Goal: Information Seeking & Learning: Find specific fact

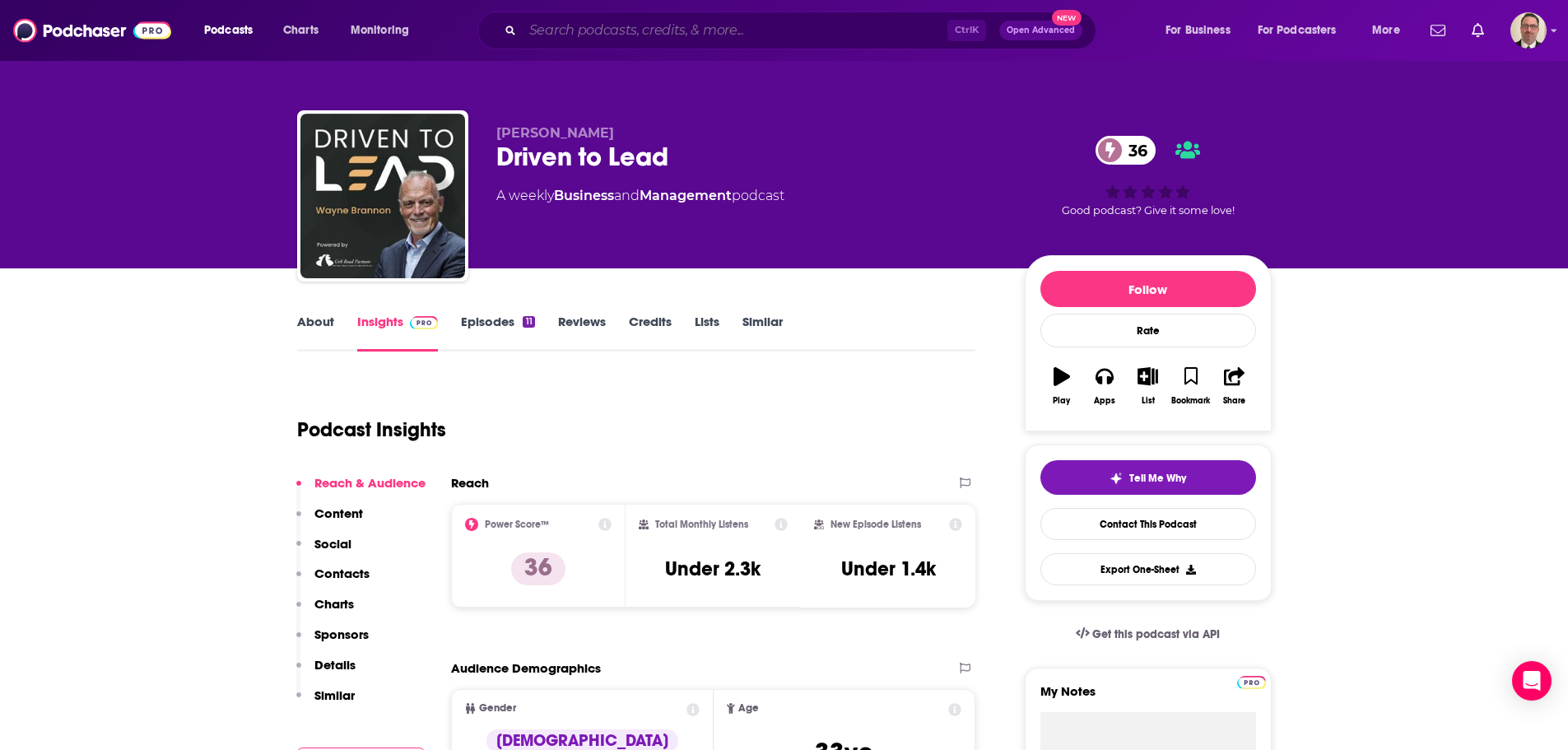
click at [607, 34] on input "Search podcasts, credits, & more..." at bounding box center [735, 31] width 425 height 27
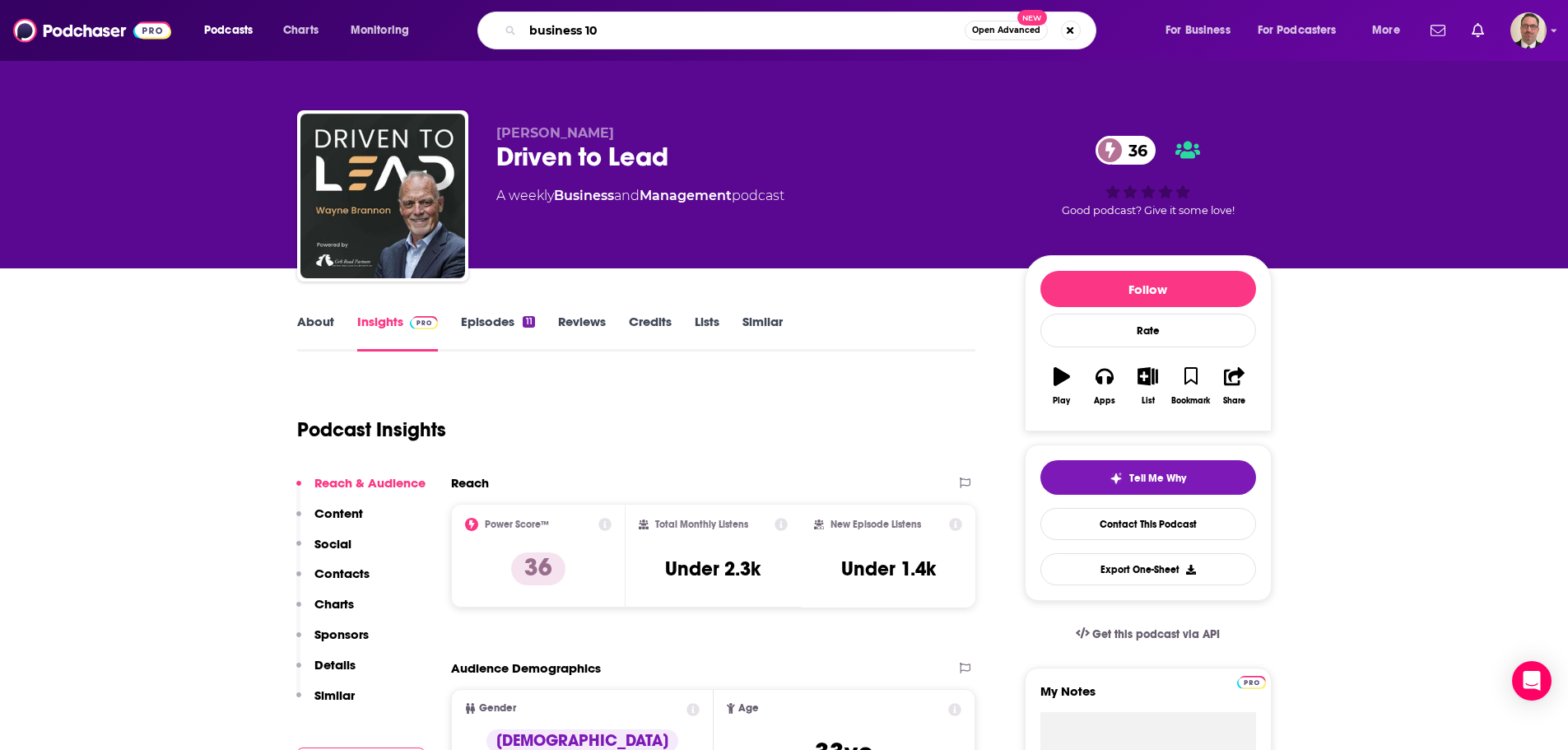
type input "business 101"
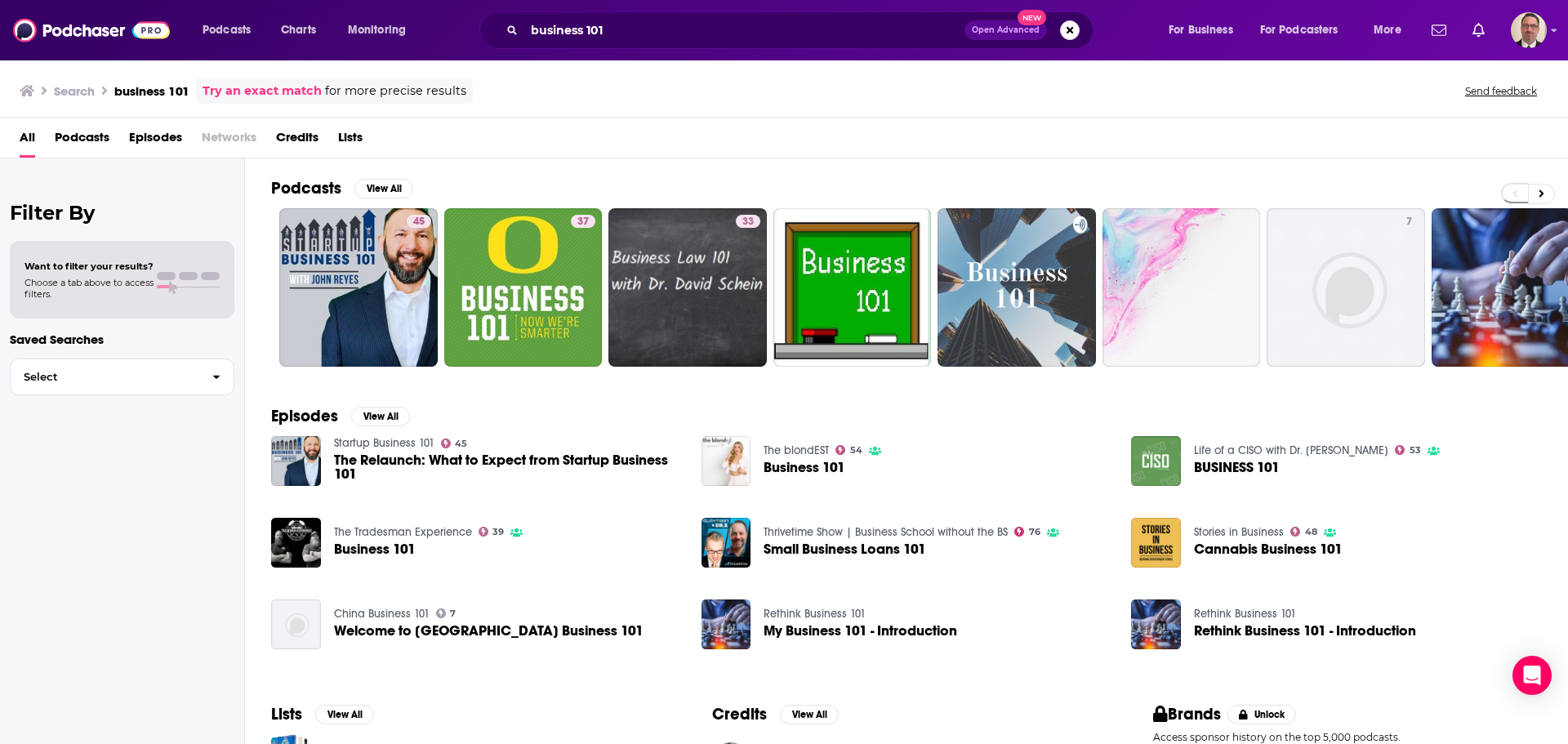
click at [668, 16] on div "business 101 Open Advanced New" at bounding box center [786, 31] width 614 height 38
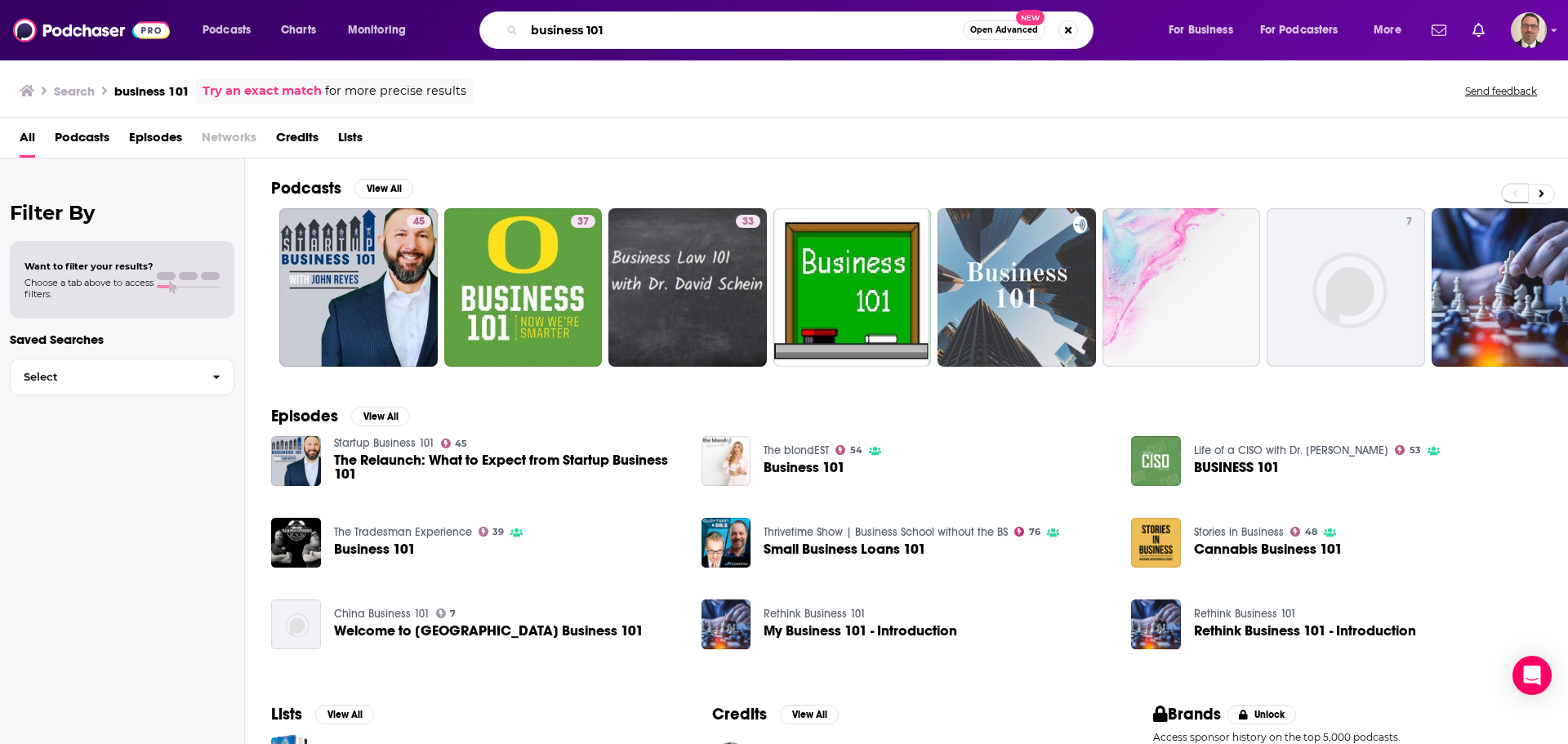
click at [656, 31] on input "business 101" at bounding box center [743, 31] width 438 height 26
click at [682, 34] on input "business 101" at bounding box center [743, 31] width 438 height 26
drag, startPoint x: 641, startPoint y: 35, endPoint x: 448, endPoint y: 35, distance: 193.0
click at [448, 35] on div "Podcasts Charts Monitoring business 101 Open Advanced New For Business For Podc…" at bounding box center [804, 31] width 1226 height 38
paste input "Ayo' Oye"
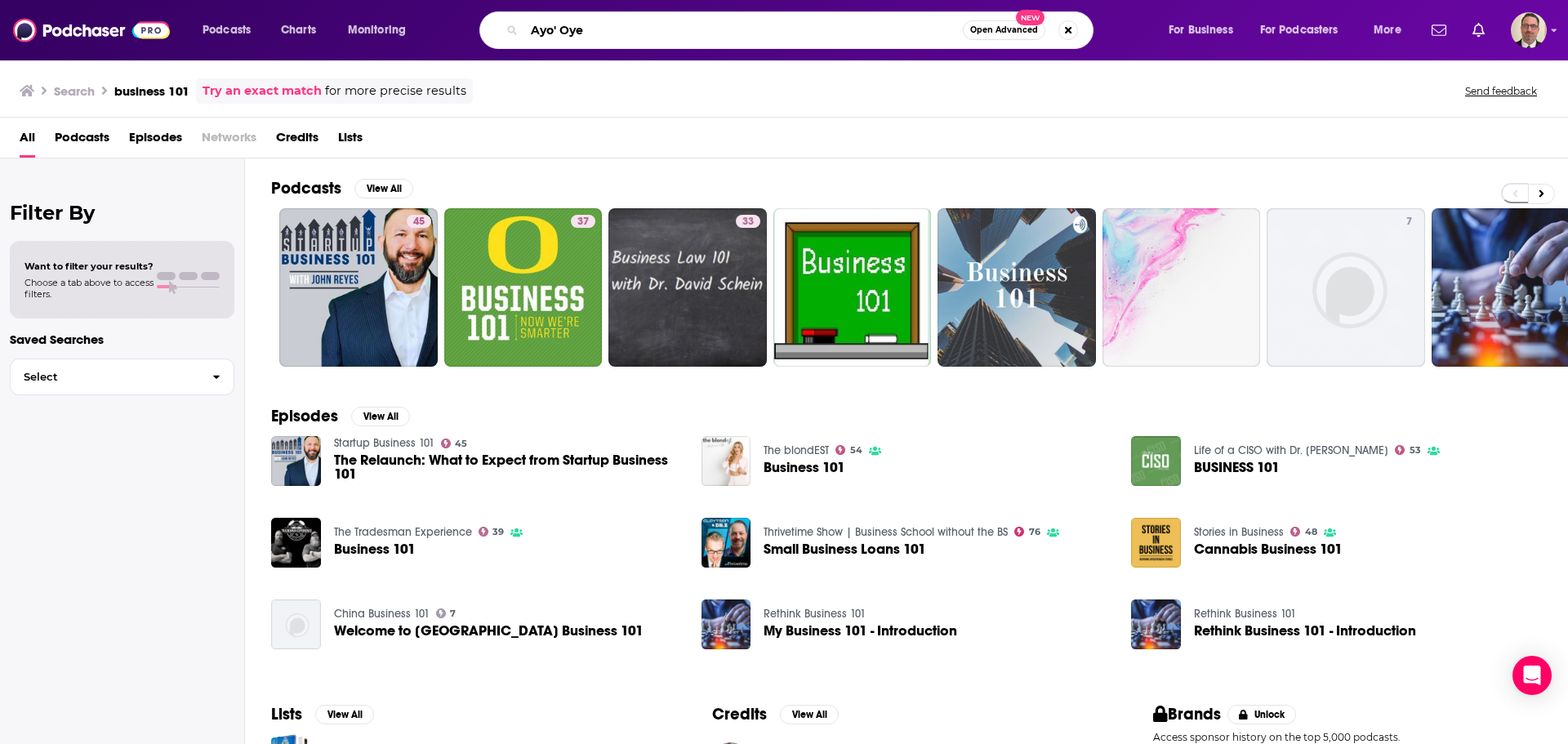
type input "Ayo' Oye"
